Goal: Information Seeking & Learning: Learn about a topic

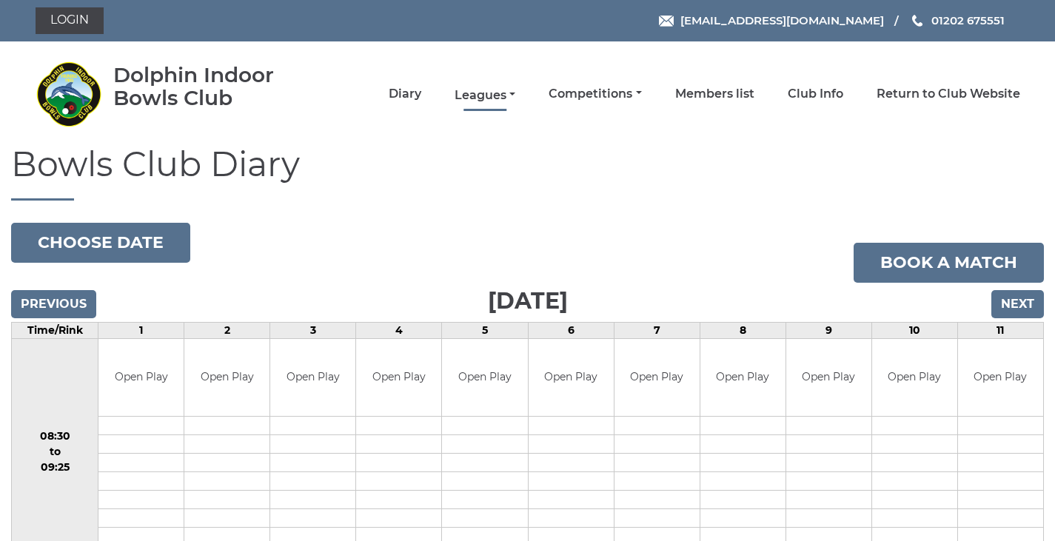
click at [484, 95] on link "Leagues" at bounding box center [485, 95] width 61 height 16
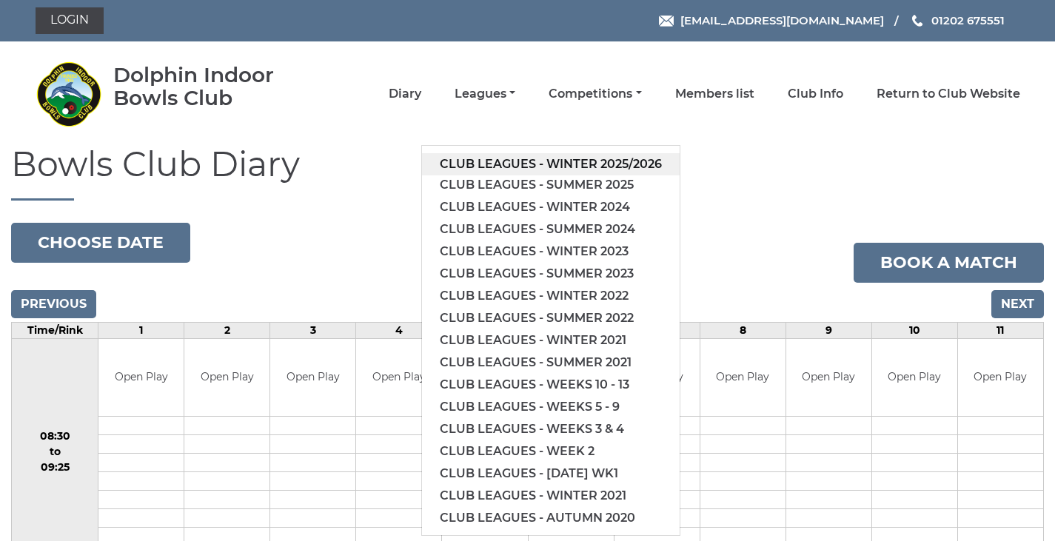
click at [584, 158] on link "Club leagues - Winter 2025/2026" at bounding box center [551, 164] width 258 height 22
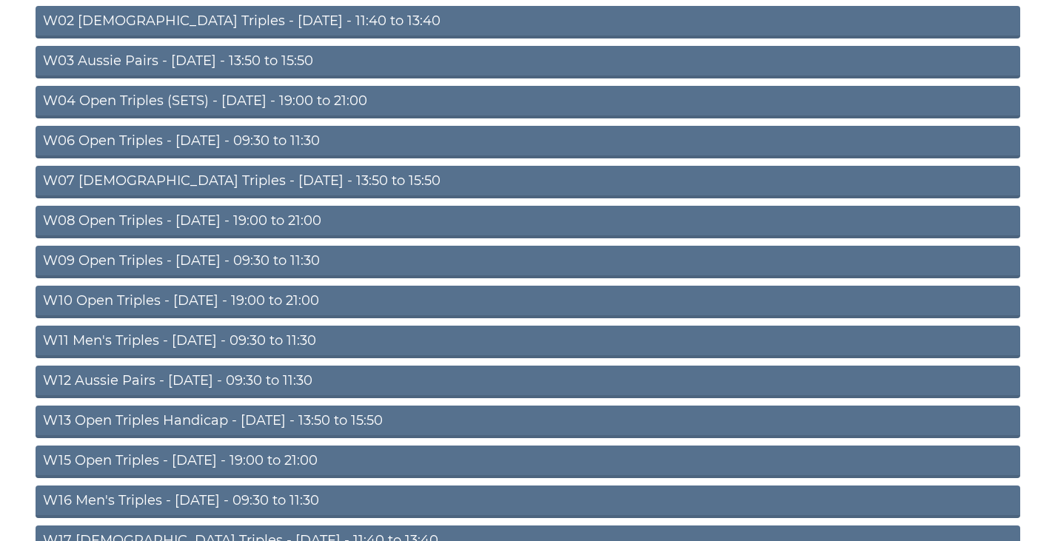
scroll to position [296, 0]
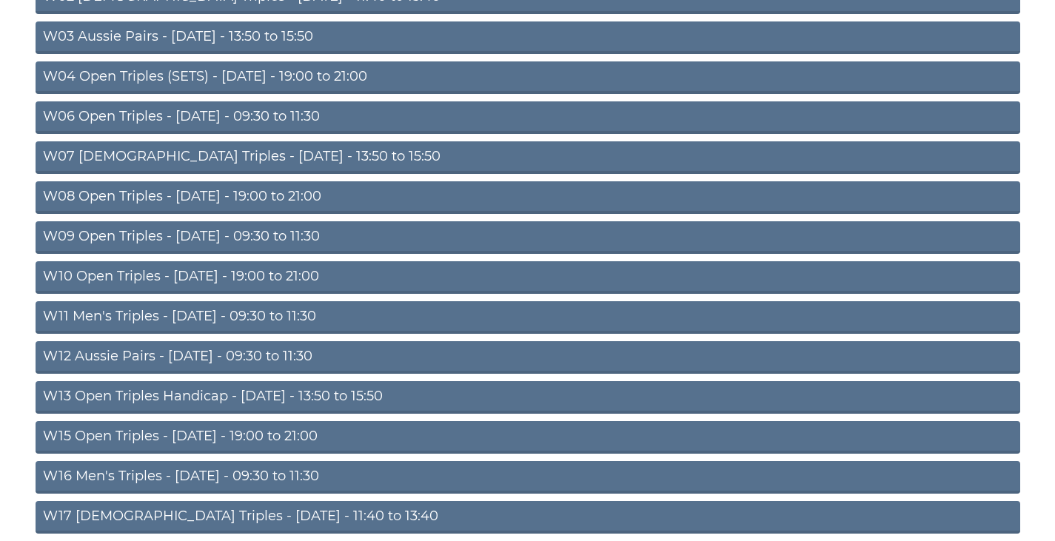
click at [282, 310] on link "W11 Men's Triples - [DATE] - 09:30 to 11:30" at bounding box center [528, 317] width 985 height 33
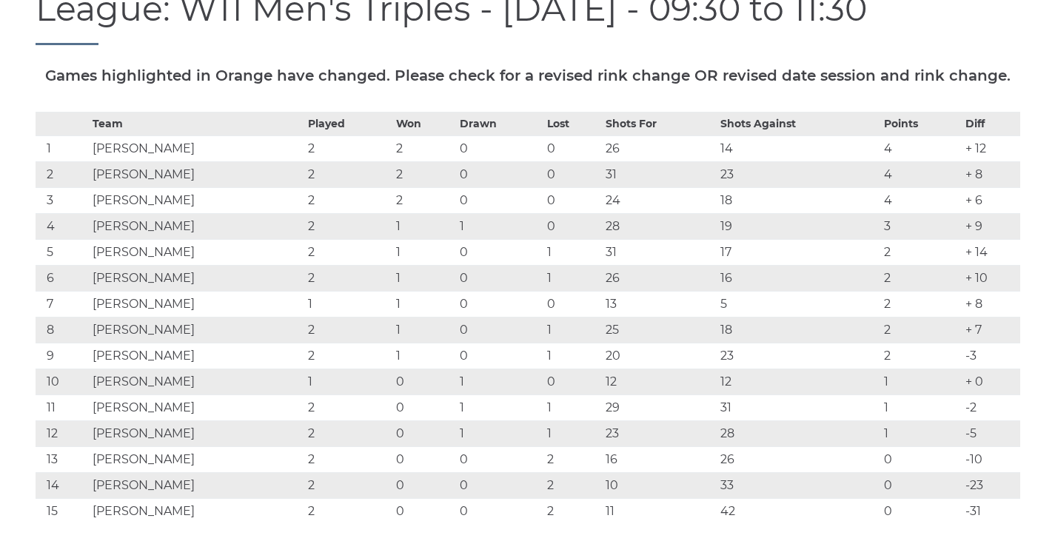
scroll to position [148, 0]
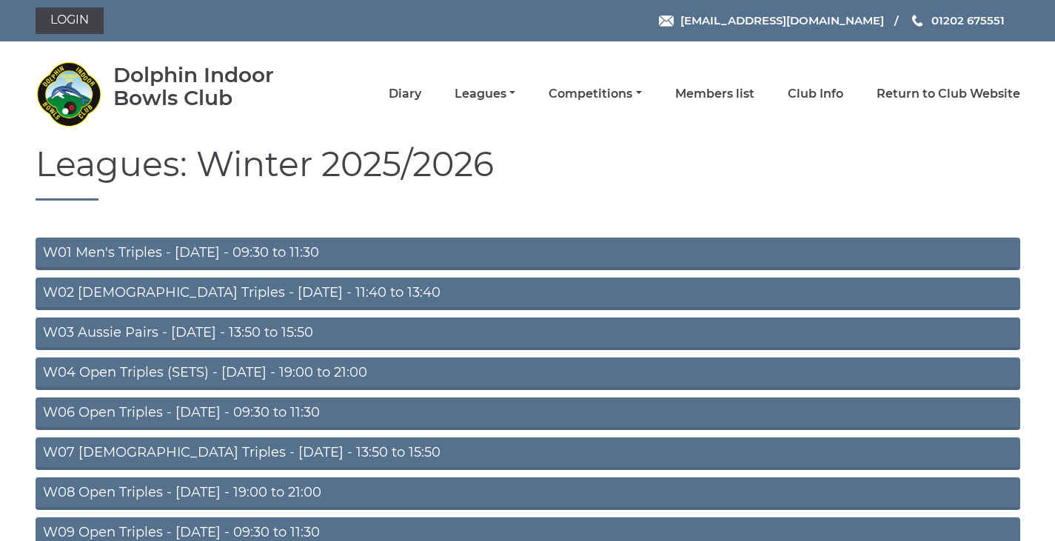
scroll to position [289, 0]
